Goal: Information Seeking & Learning: Compare options

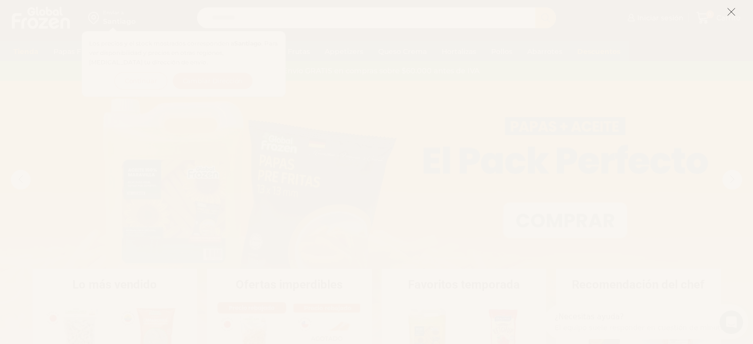
click at [729, 8] on icon at bounding box center [731, 11] width 9 height 9
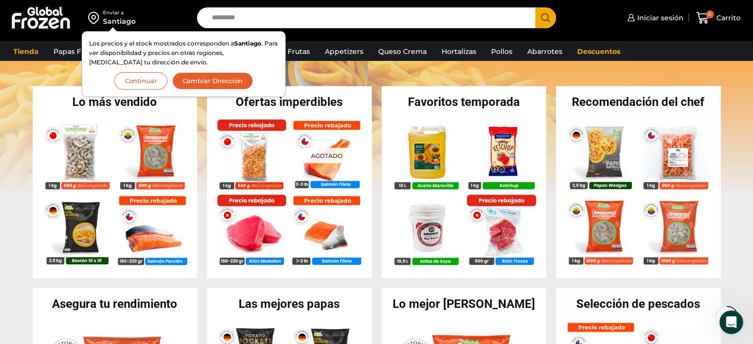
scroll to position [182, 0]
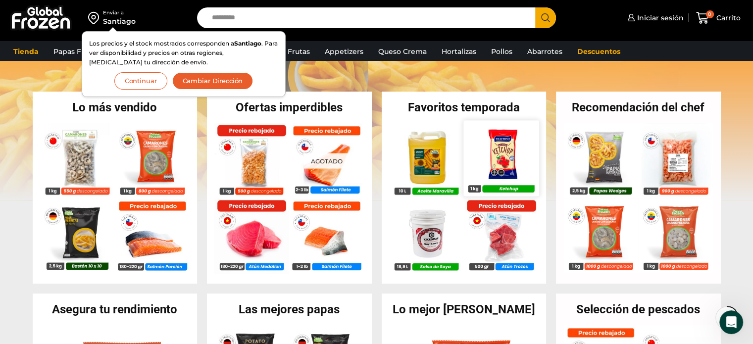
click at [513, 170] on img at bounding box center [500, 157] width 75 height 75
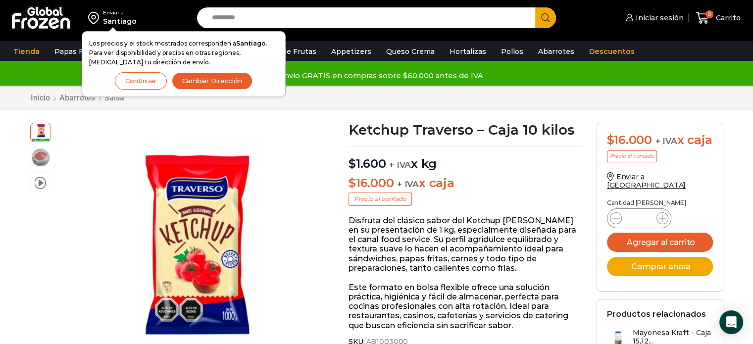
click at [150, 80] on button "Continuar" at bounding box center [141, 80] width 52 height 17
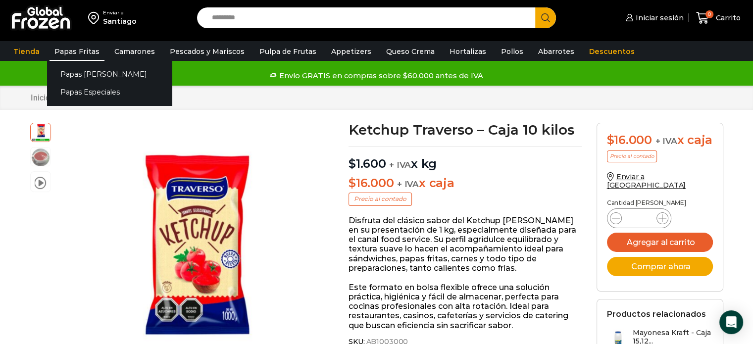
click at [89, 47] on link "Papas Fritas" at bounding box center [77, 51] width 55 height 19
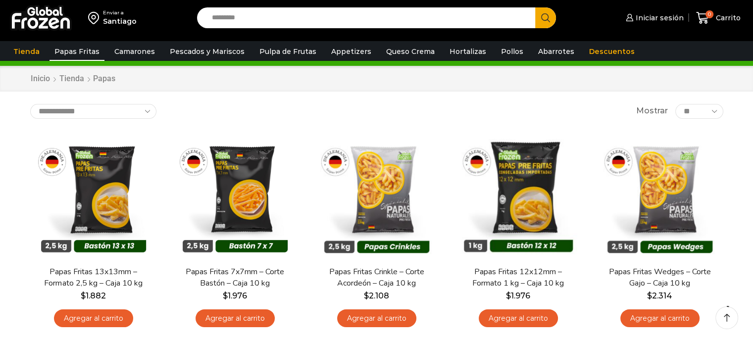
scroll to position [22, 0]
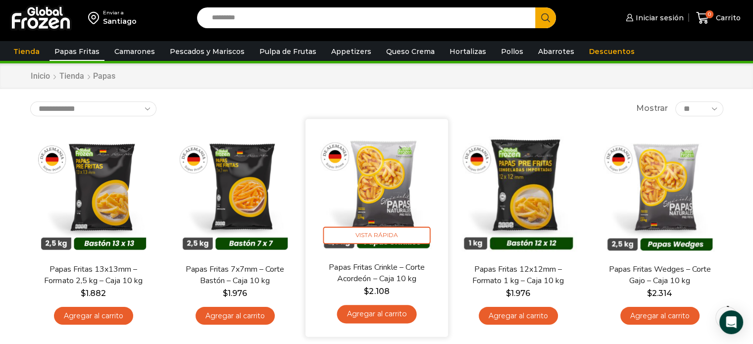
click at [407, 180] on img at bounding box center [377, 190] width 128 height 128
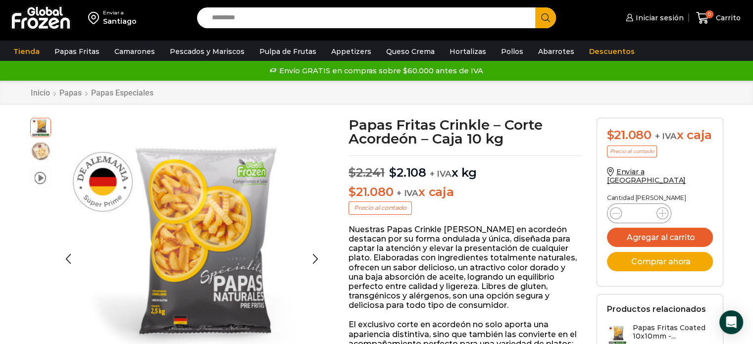
click img
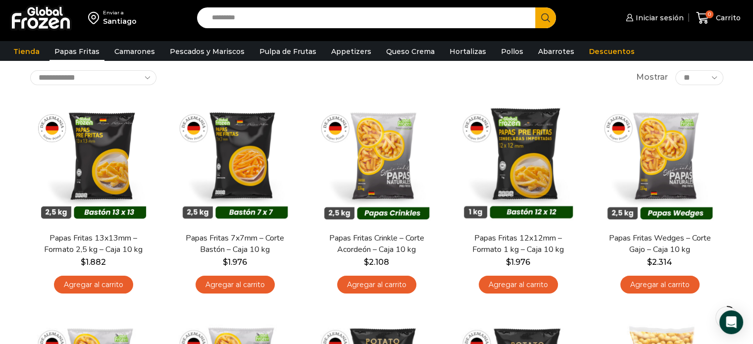
scroll to position [62, 0]
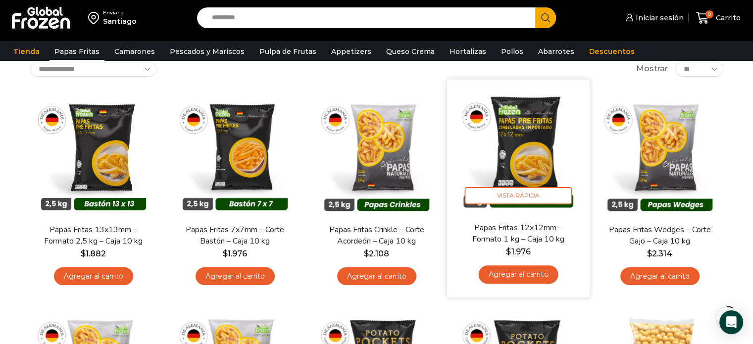
click at [493, 126] on img at bounding box center [518, 151] width 128 height 128
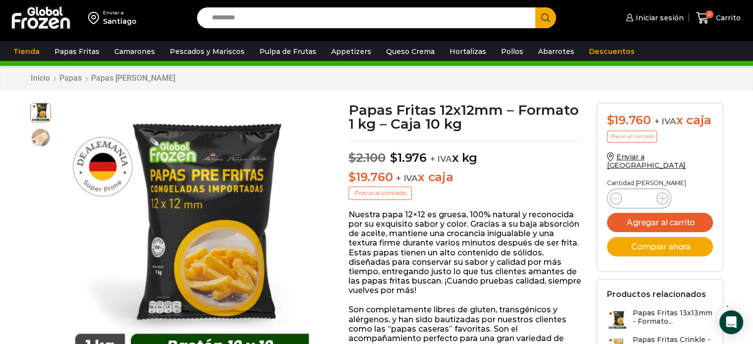
scroll to position [40, 0]
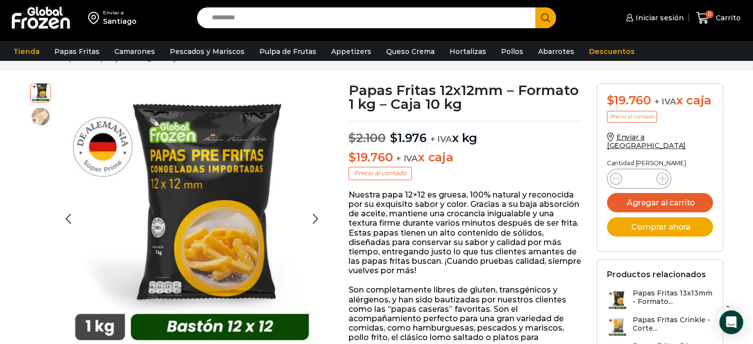
click at [44, 112] on img at bounding box center [41, 116] width 20 height 20
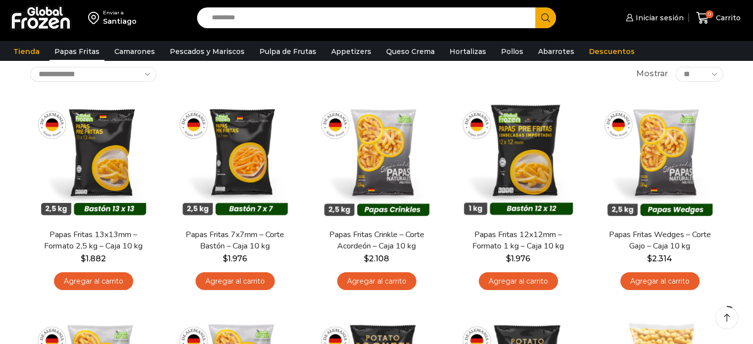
click at [378, 180] on img at bounding box center [376, 158] width 127 height 127
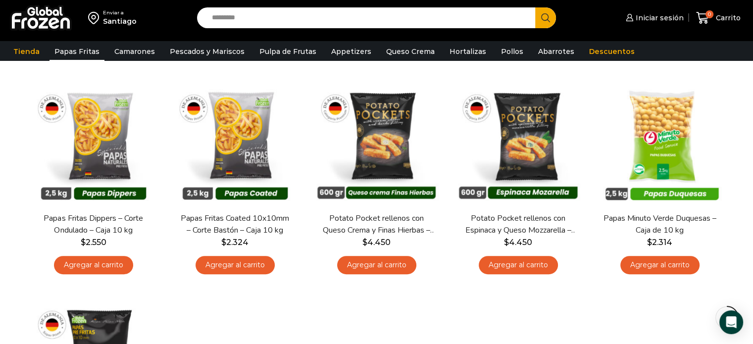
scroll to position [281, 0]
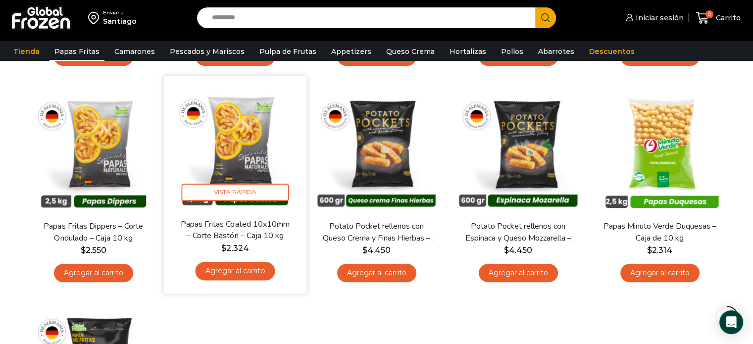
click at [239, 114] on img at bounding box center [235, 148] width 128 height 128
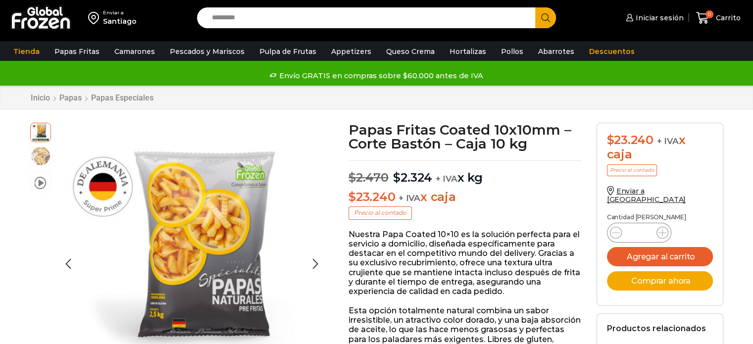
click at [39, 157] on img at bounding box center [41, 156] width 20 height 20
